Goal: Transaction & Acquisition: Download file/media

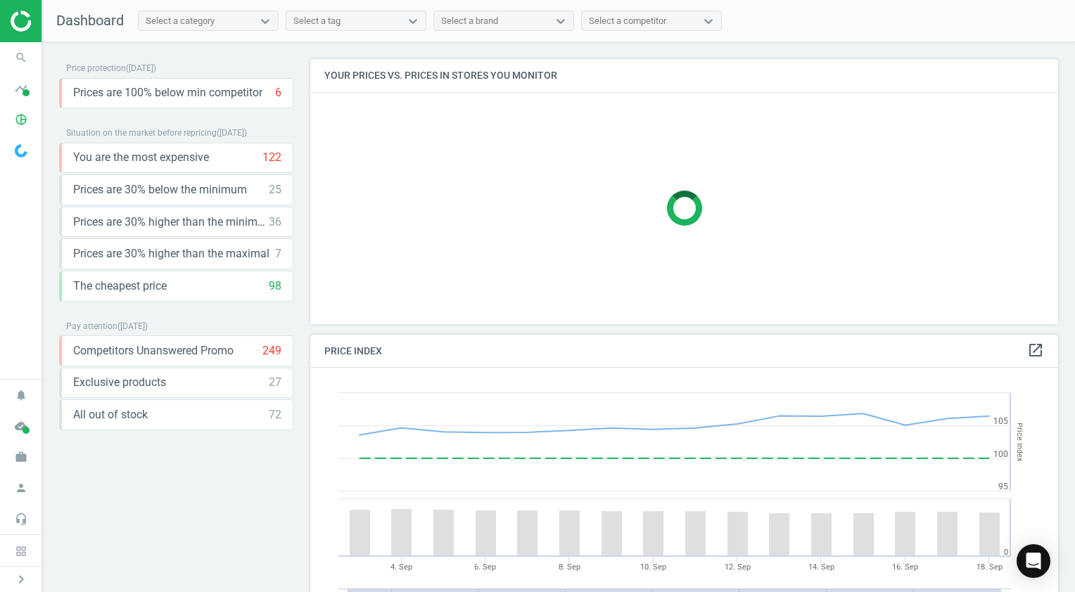
scroll to position [345, 758]
click at [23, 433] on span at bounding box center [26, 430] width 7 height 7
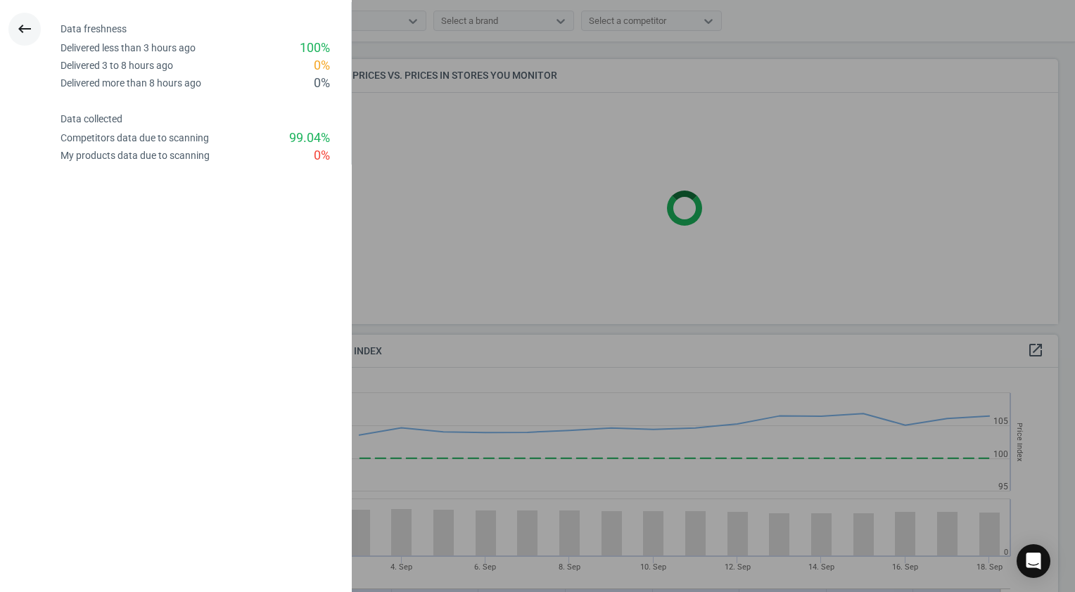
click at [30, 30] on icon "keyboard_backspace" at bounding box center [24, 28] width 17 height 17
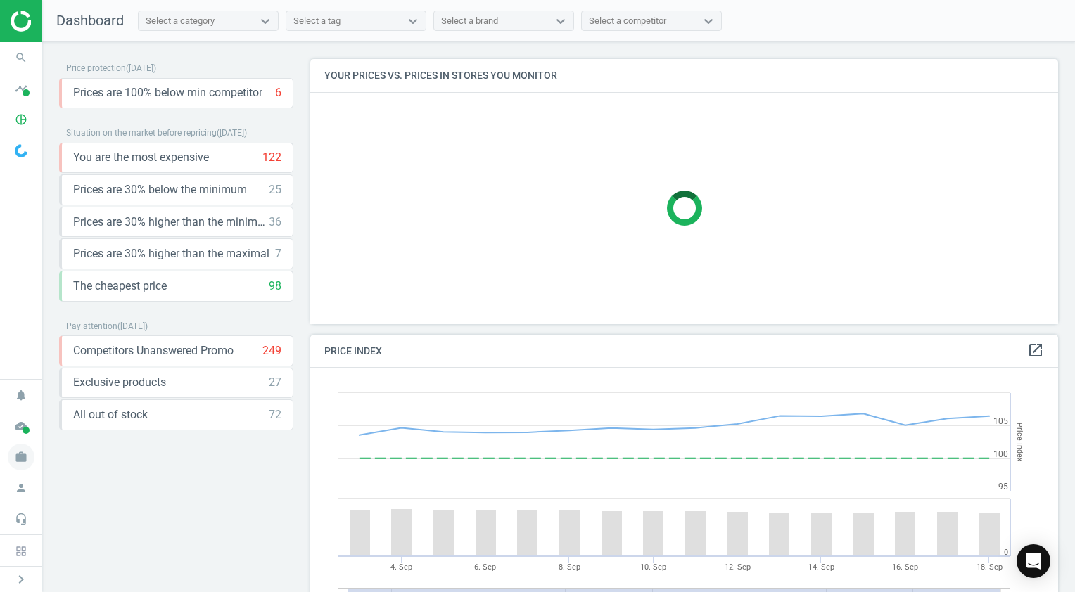
click at [15, 471] on span "work" at bounding box center [21, 457] width 42 height 31
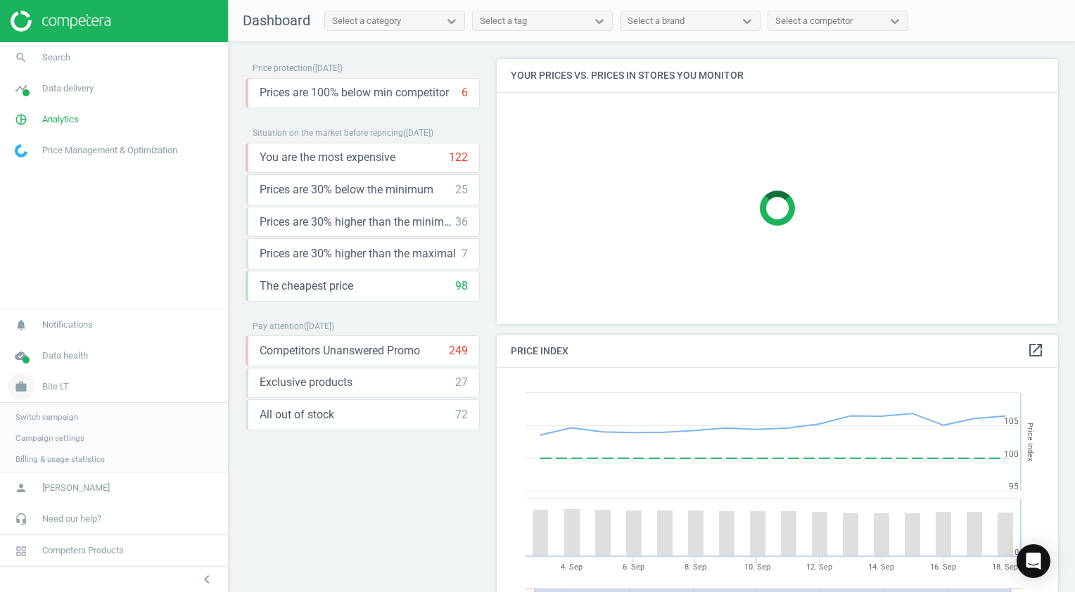
scroll to position [6, 7]
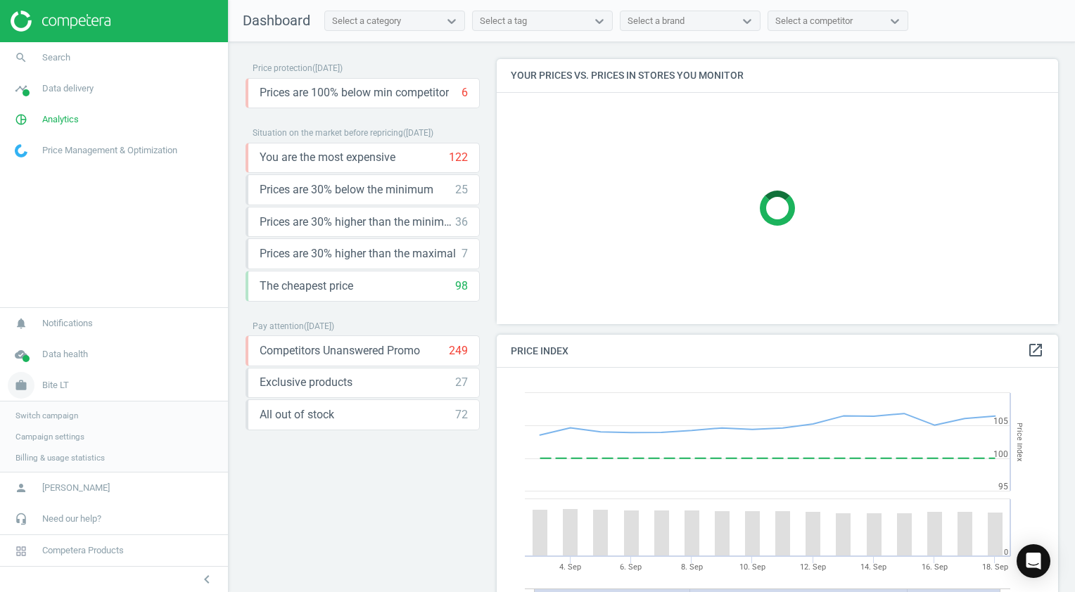
click at [58, 389] on span "Bite LT" at bounding box center [55, 385] width 27 height 13
click at [62, 454] on span "Bite LT" at bounding box center [55, 457] width 27 height 13
click at [61, 420] on span "Switch campaign" at bounding box center [46, 415] width 63 height 11
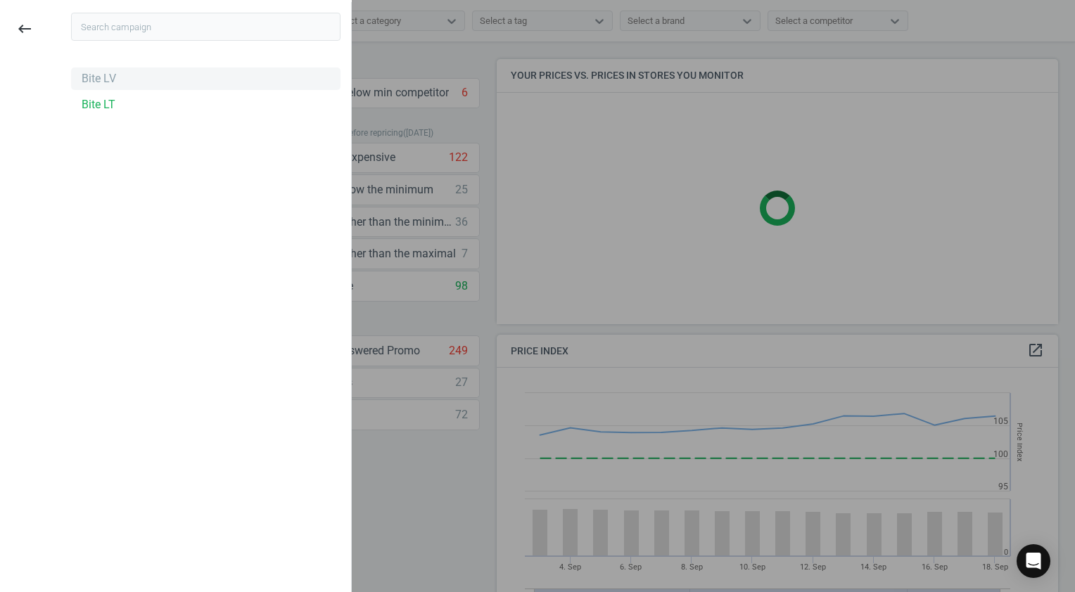
click at [87, 85] on div "Bite LV" at bounding box center [99, 78] width 34 height 15
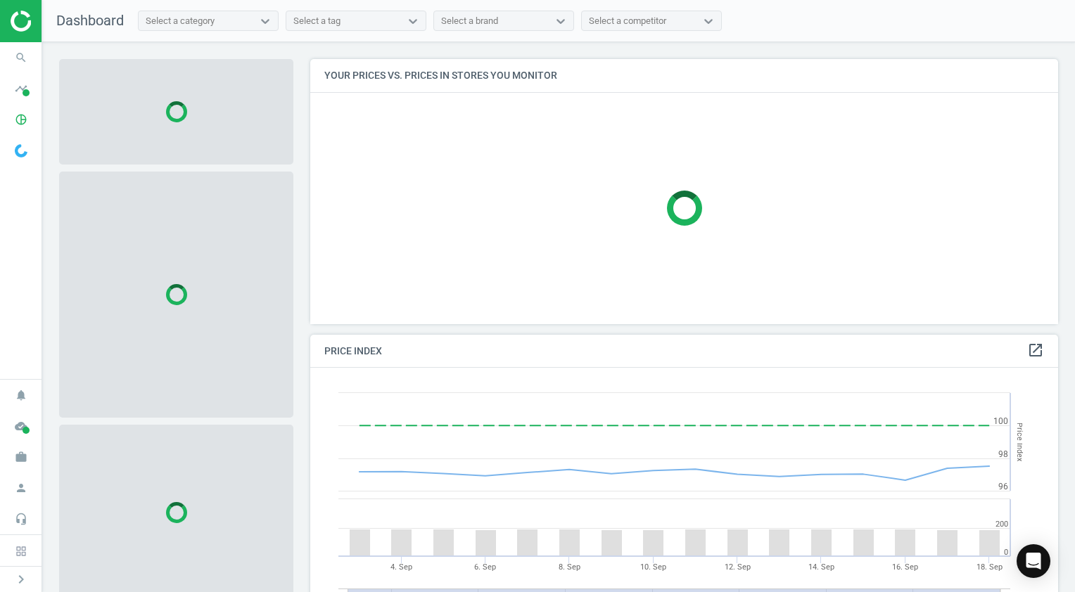
scroll to position [345, 758]
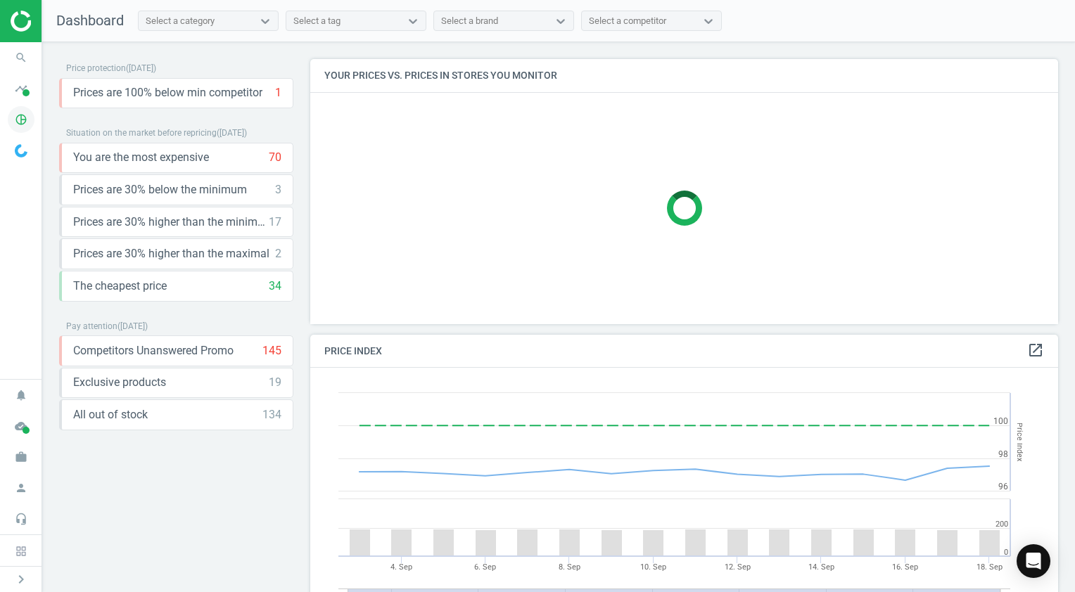
click at [28, 122] on icon "pie_chart_outlined" at bounding box center [21, 119] width 27 height 27
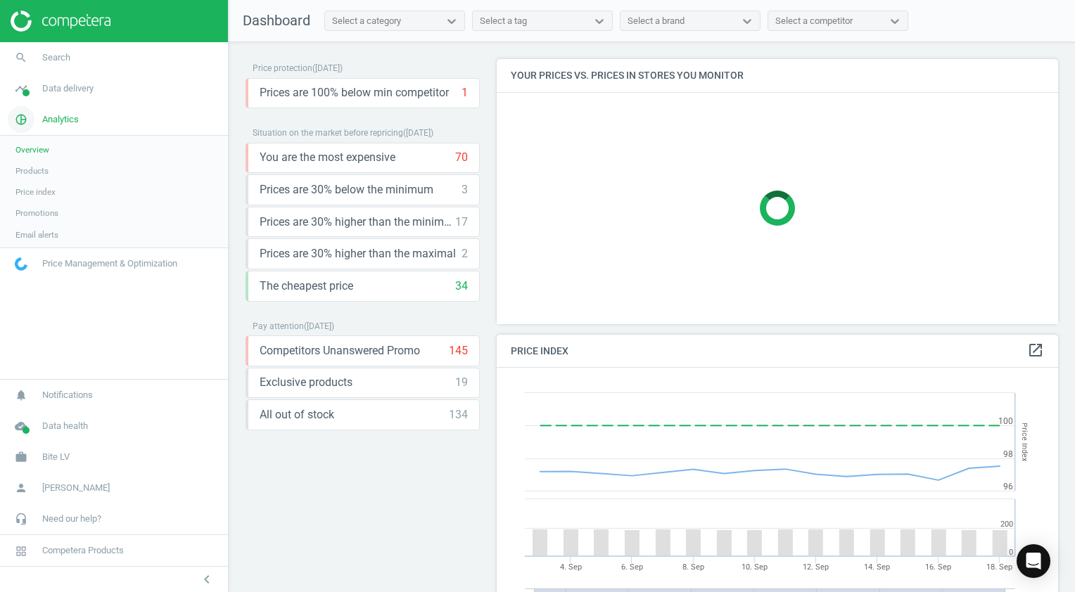
scroll to position [345, 573]
click at [32, 170] on span "Products" at bounding box center [31, 170] width 33 height 11
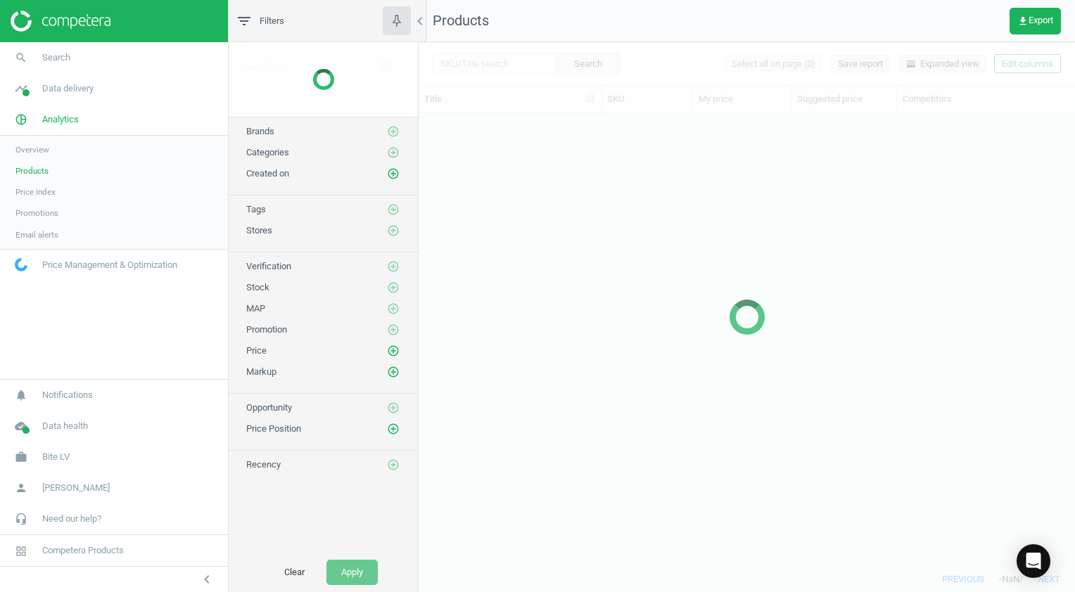
scroll to position [432, 646]
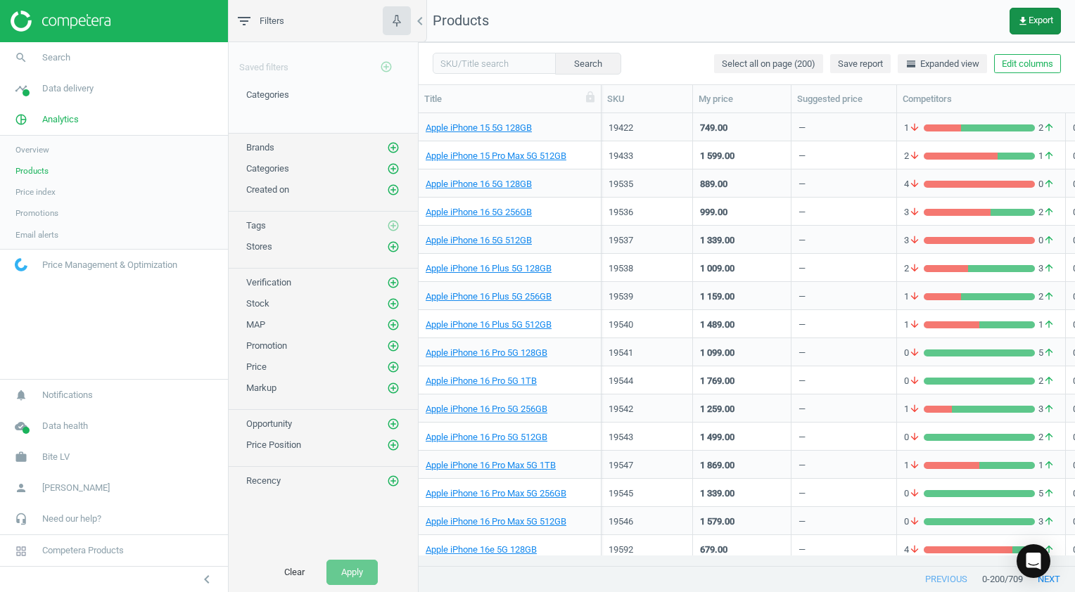
click at [1044, 22] on span "get_app Export" at bounding box center [1035, 20] width 36 height 11
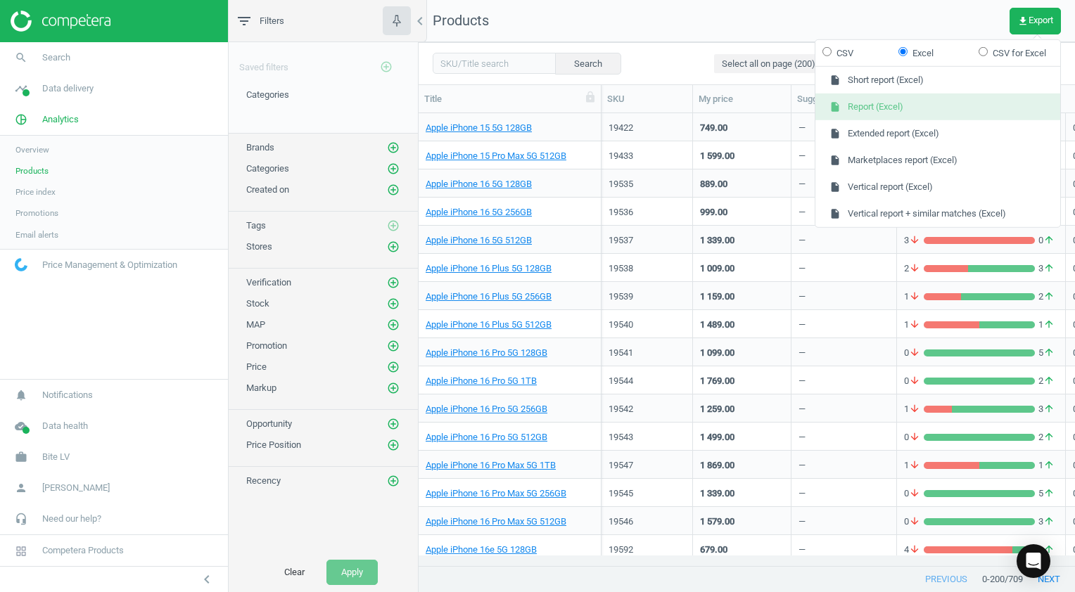
click at [906, 106] on button "insert_drive_file Report (Excel)" at bounding box center [937, 107] width 245 height 27
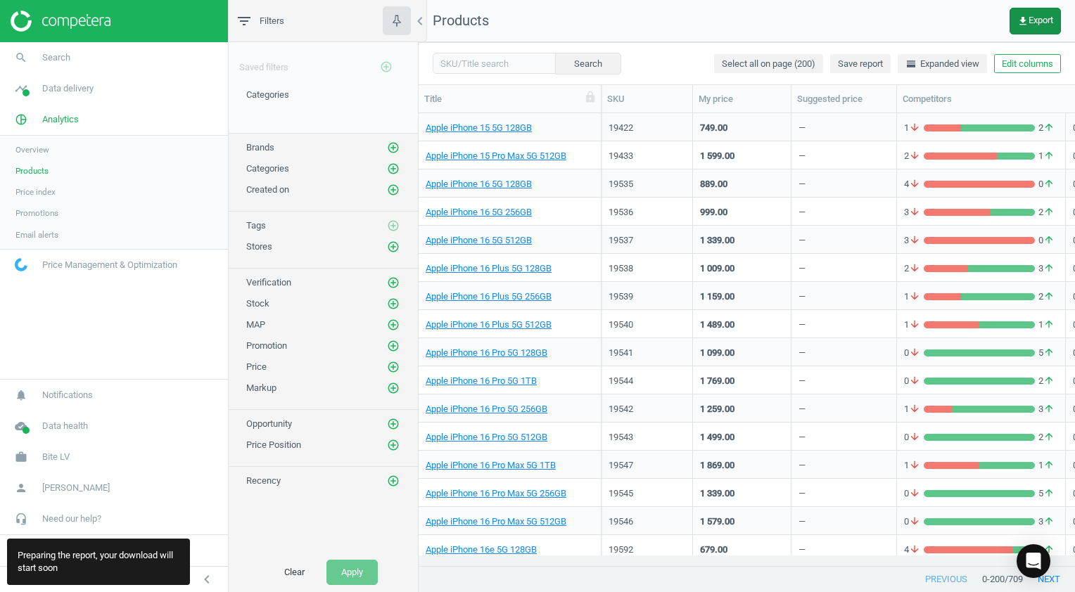
click at [1041, 18] on span "get_app Export" at bounding box center [1035, 20] width 36 height 11
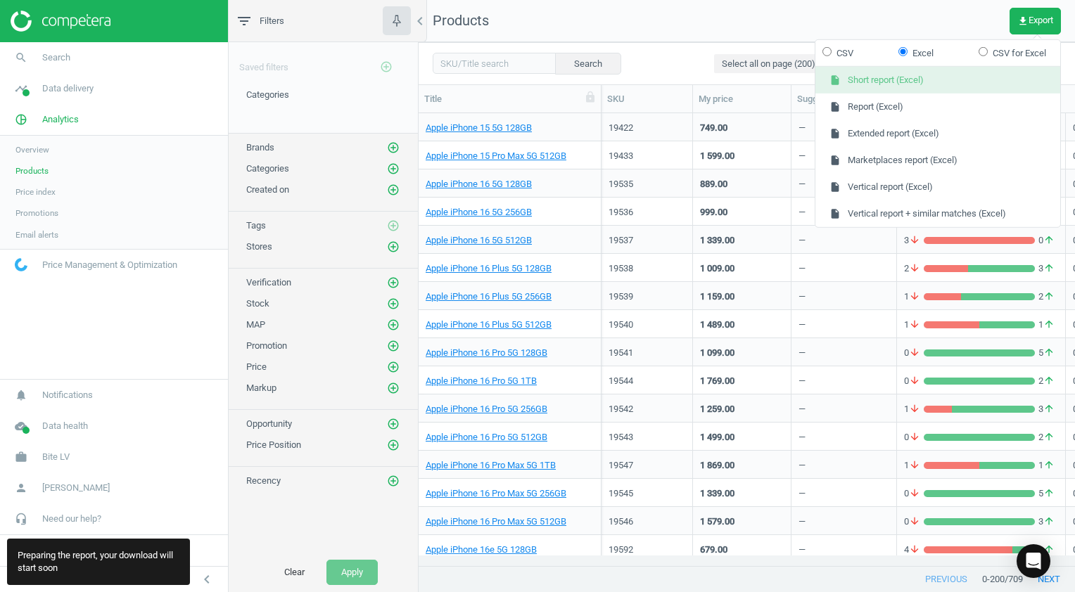
click at [909, 86] on button "insert_drive_file Short report (Excel)" at bounding box center [937, 80] width 245 height 27
